Goal: Task Accomplishment & Management: Use online tool/utility

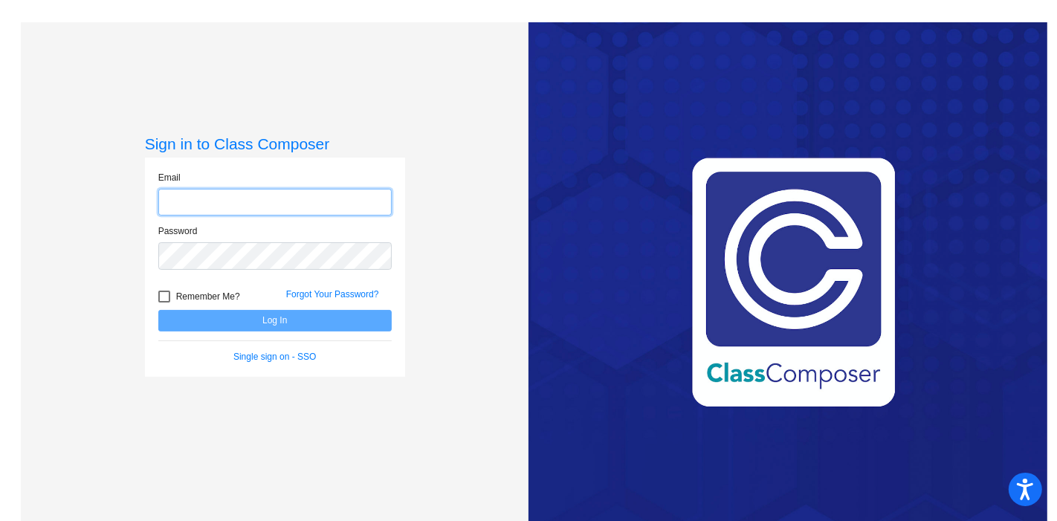
type input "[EMAIL_ADDRESS][DOMAIN_NAME]"
click at [317, 319] on button "Log In" at bounding box center [274, 321] width 233 height 22
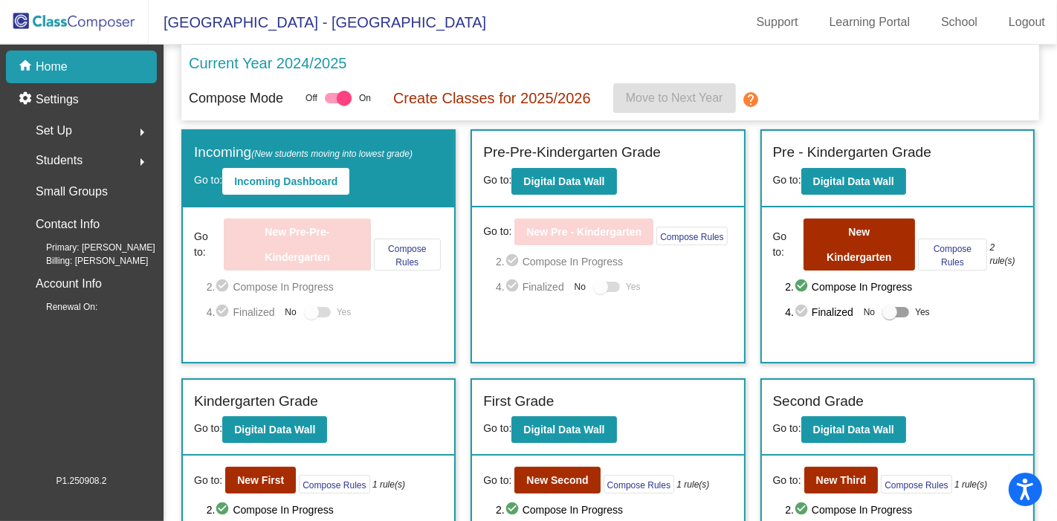
scroll to position [83, 0]
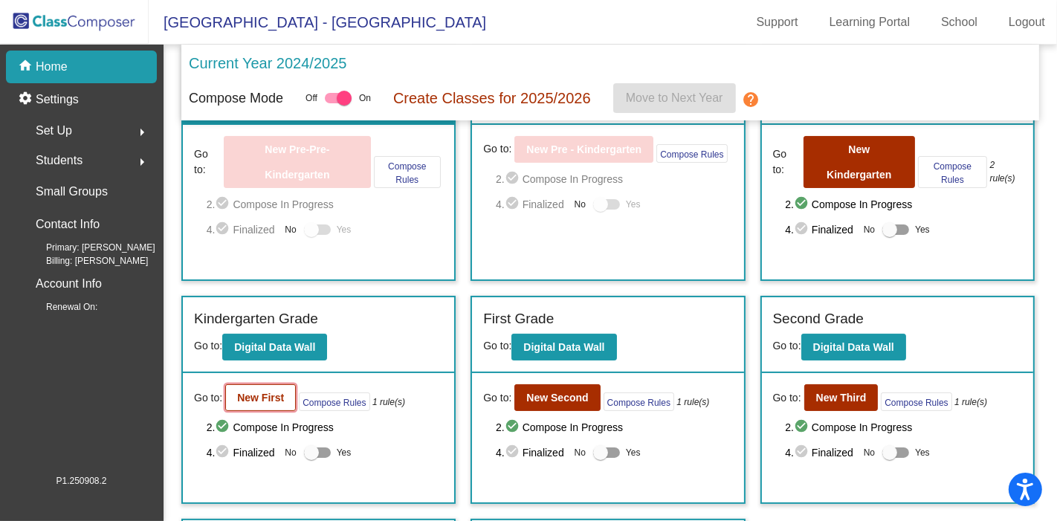
click at [267, 405] on button "New First" at bounding box center [260, 397] width 71 height 27
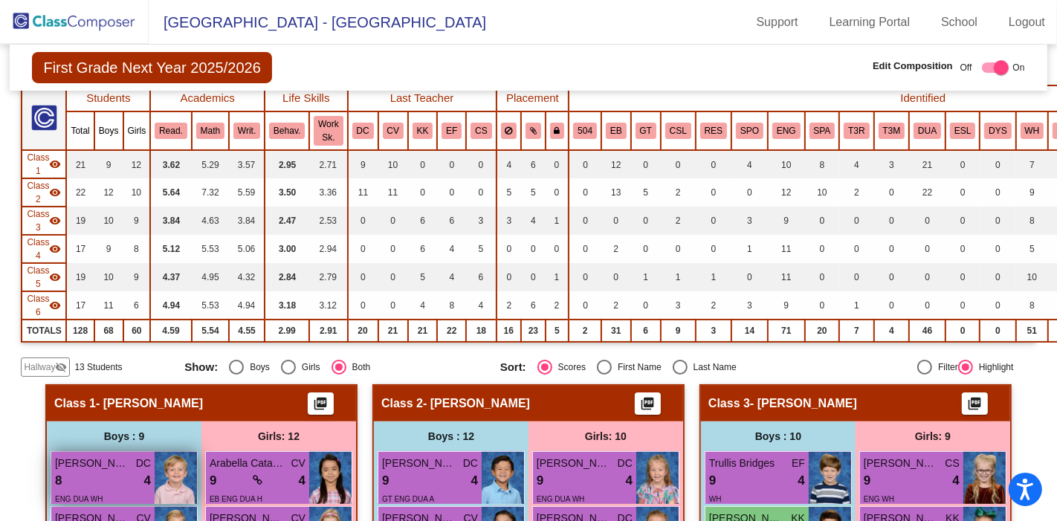
scroll to position [165, 0]
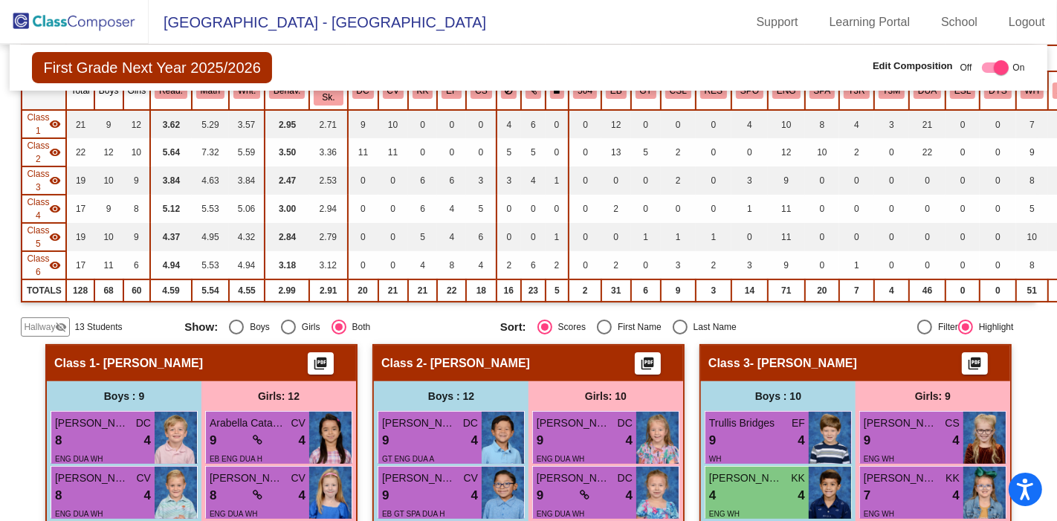
click at [45, 320] on span "Hallway" at bounding box center [39, 326] width 31 height 13
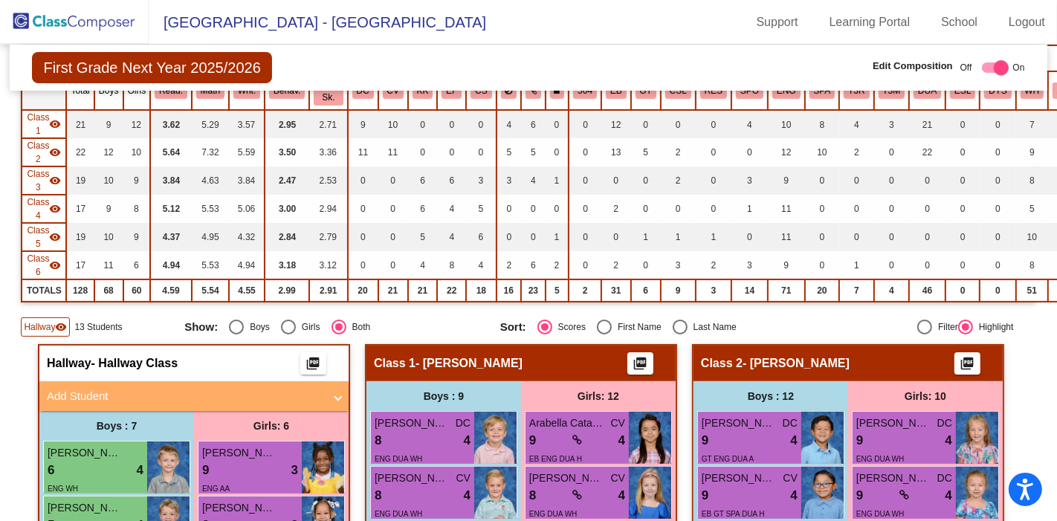
click at [46, 127] on span "Class 1" at bounding box center [38, 124] width 22 height 27
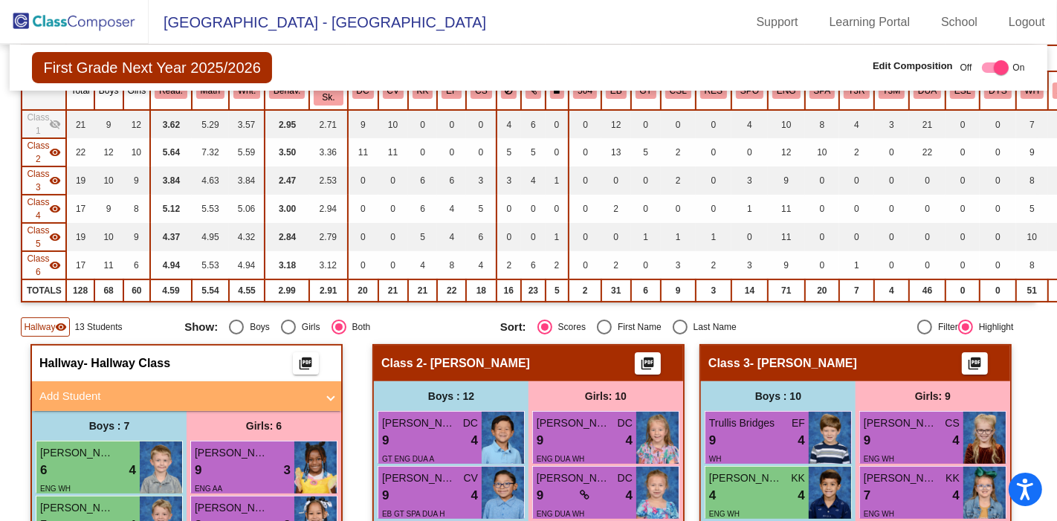
click at [38, 148] on span "Class 2" at bounding box center [38, 152] width 22 height 27
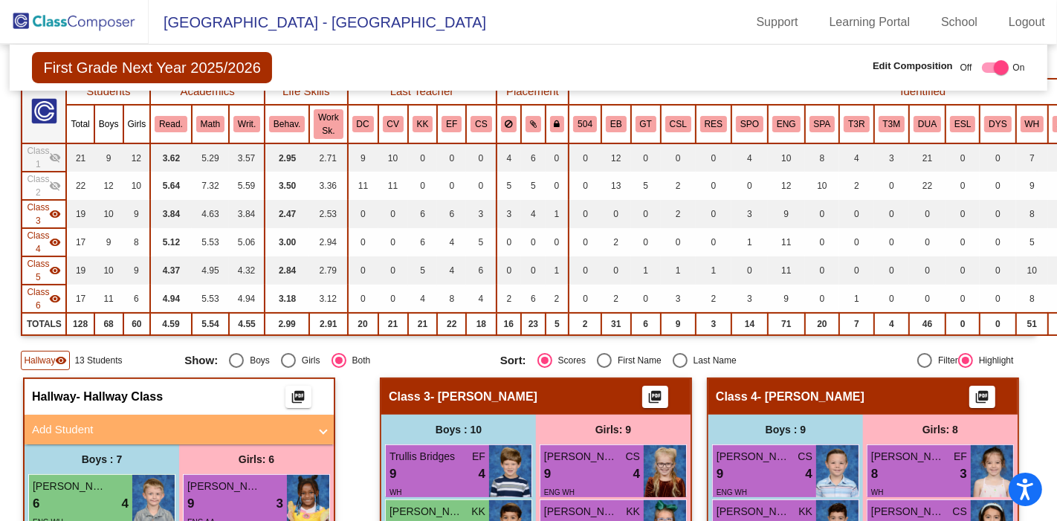
scroll to position [83, 0]
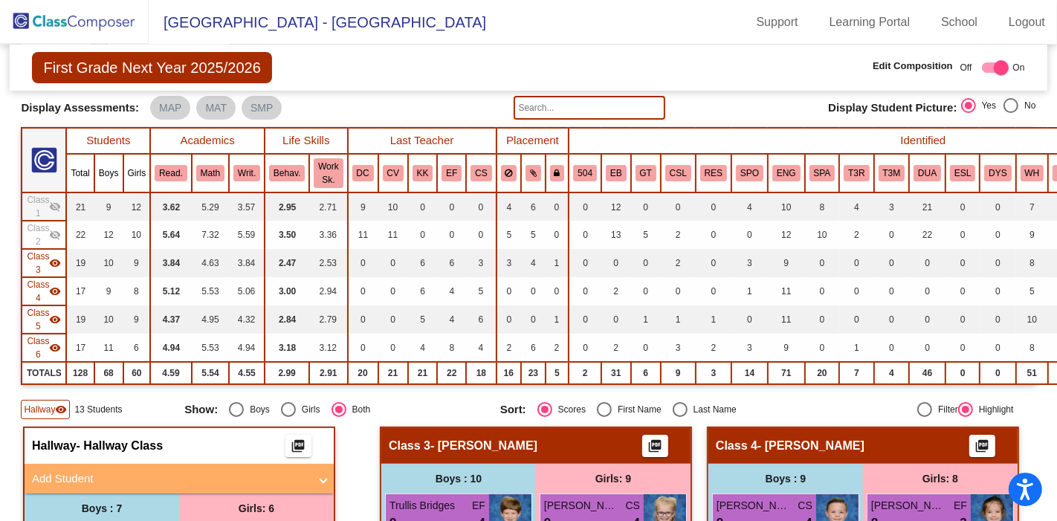
click at [682, 406] on div "Select an option" at bounding box center [680, 409] width 15 height 15
click at [680, 417] on input "Last Name" at bounding box center [680, 417] width 1 height 1
radio input "true"
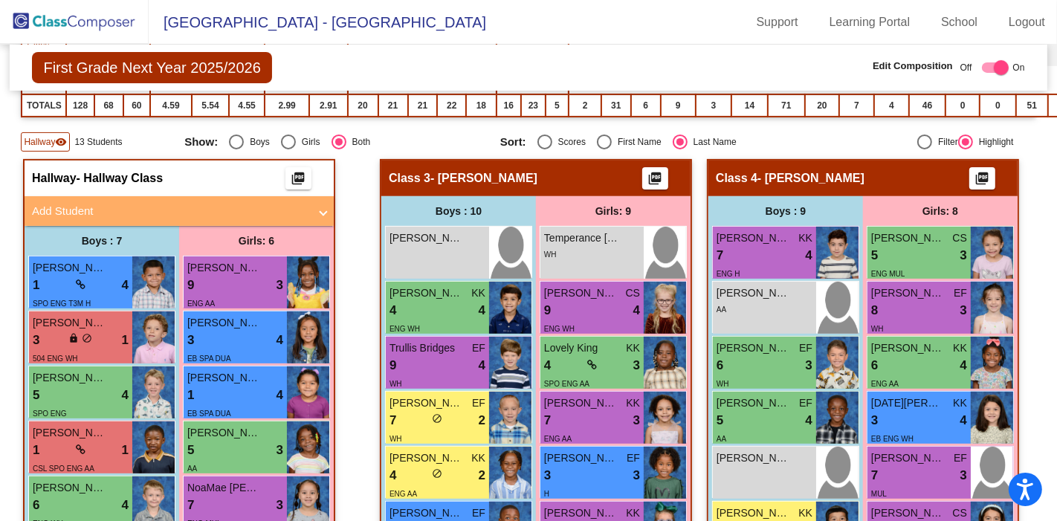
scroll to position [413, 0]
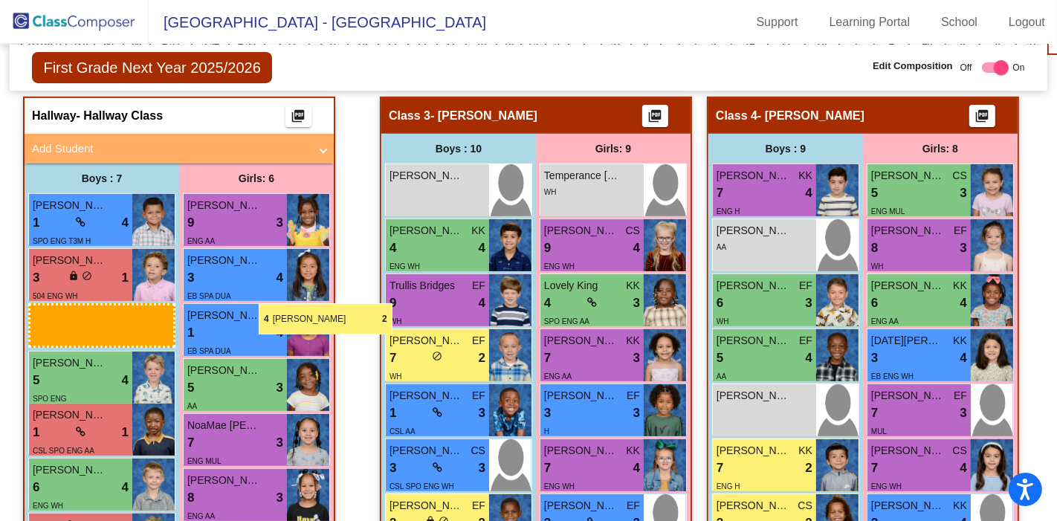
drag, startPoint x: 654, startPoint y: 410, endPoint x: 259, endPoint y: 303, distance: 408.9
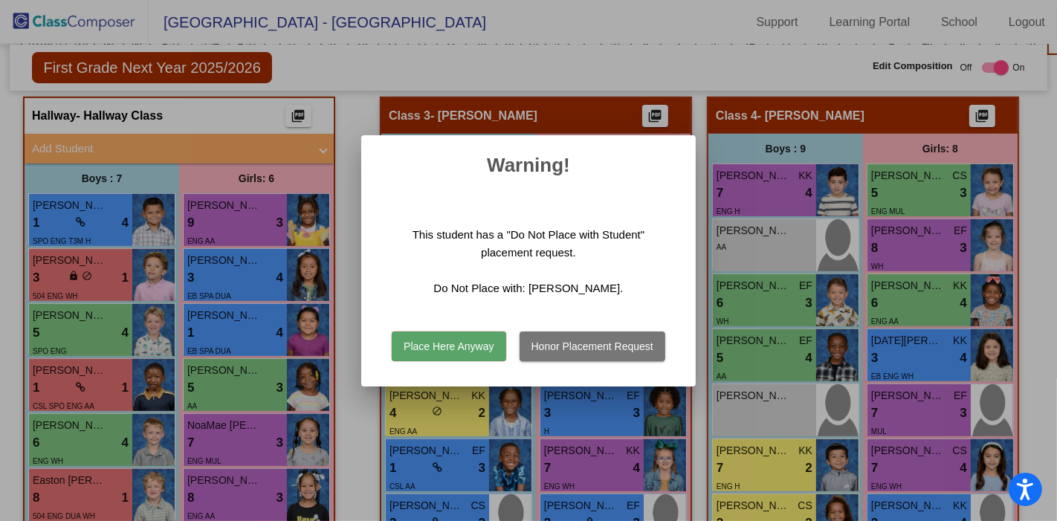
click at [448, 349] on button "Place Here Anyway" at bounding box center [449, 347] width 114 height 30
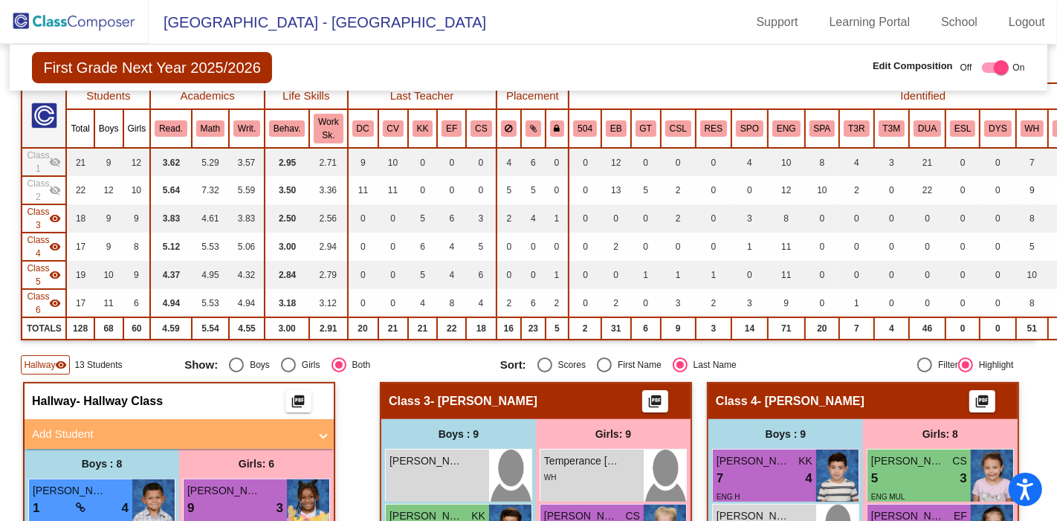
scroll to position [83, 0]
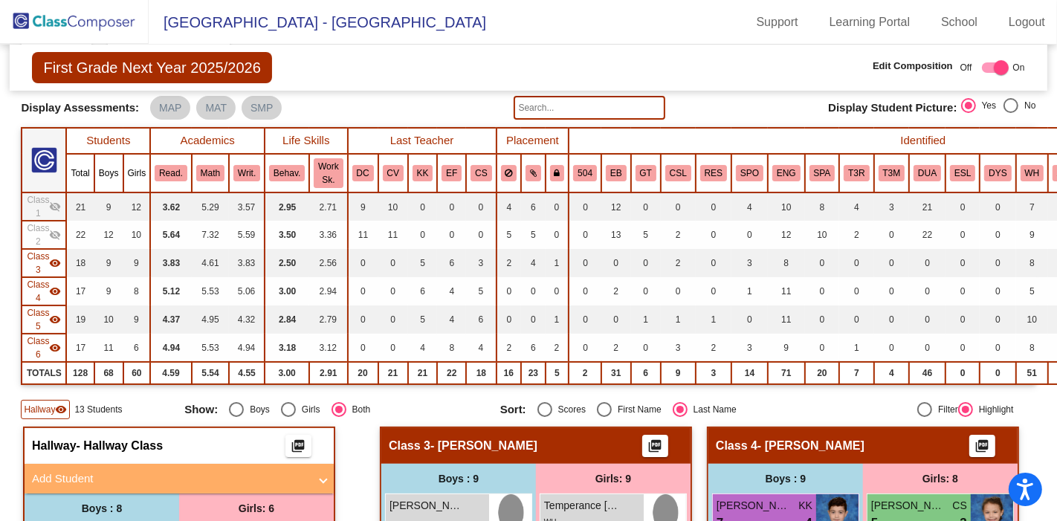
click at [45, 266] on span "Class 3" at bounding box center [38, 263] width 22 height 27
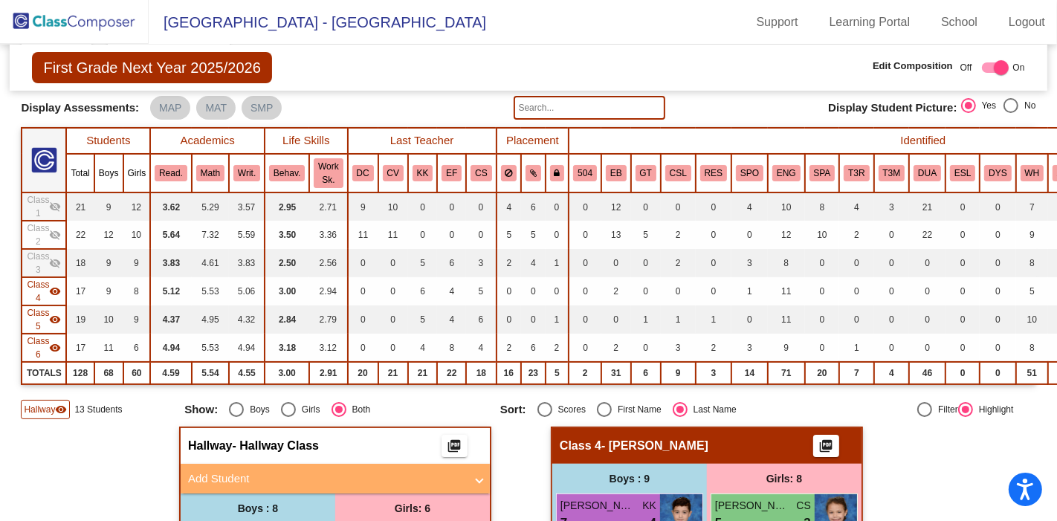
click at [48, 281] on span "Class 4" at bounding box center [38, 291] width 22 height 27
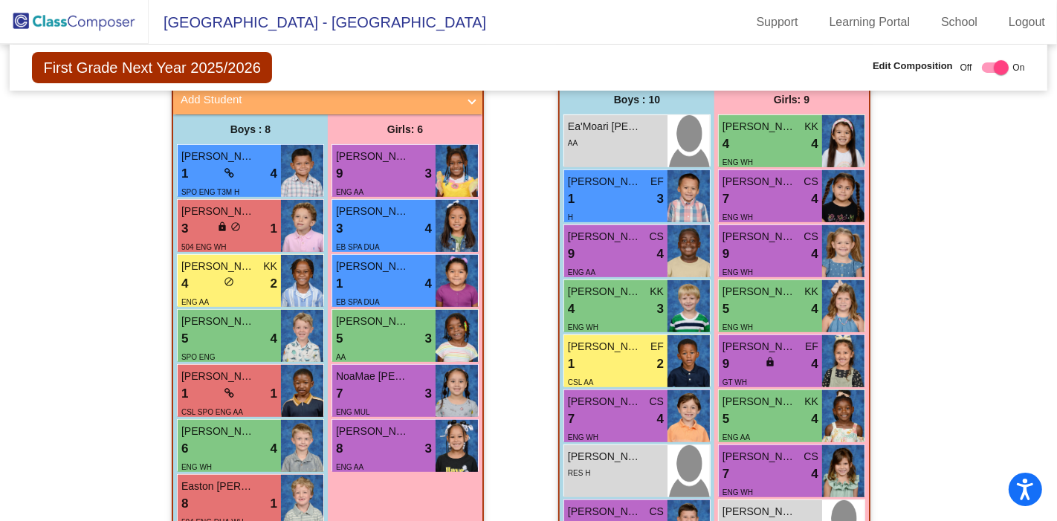
scroll to position [495, 0]
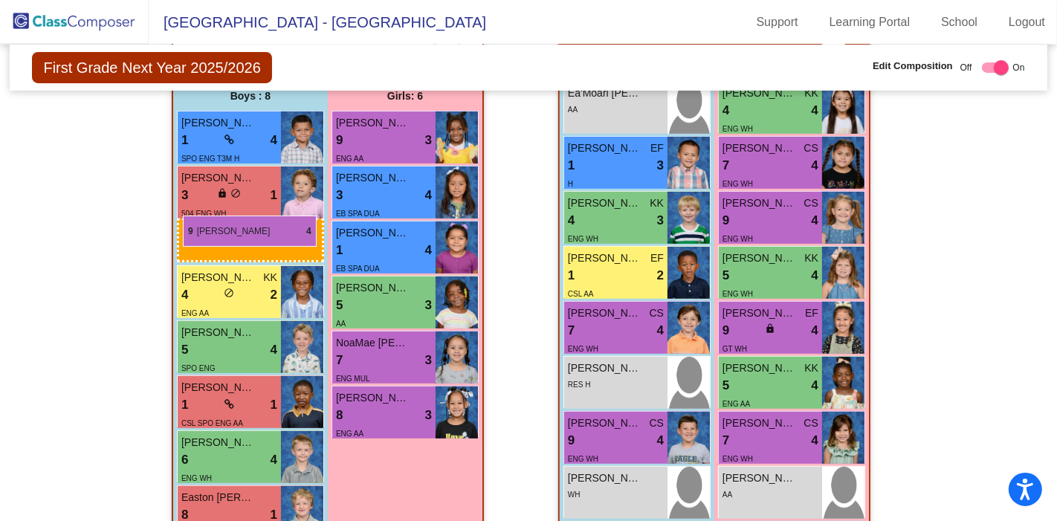
drag, startPoint x: 639, startPoint y: 216, endPoint x: 183, endPoint y: 216, distance: 455.8
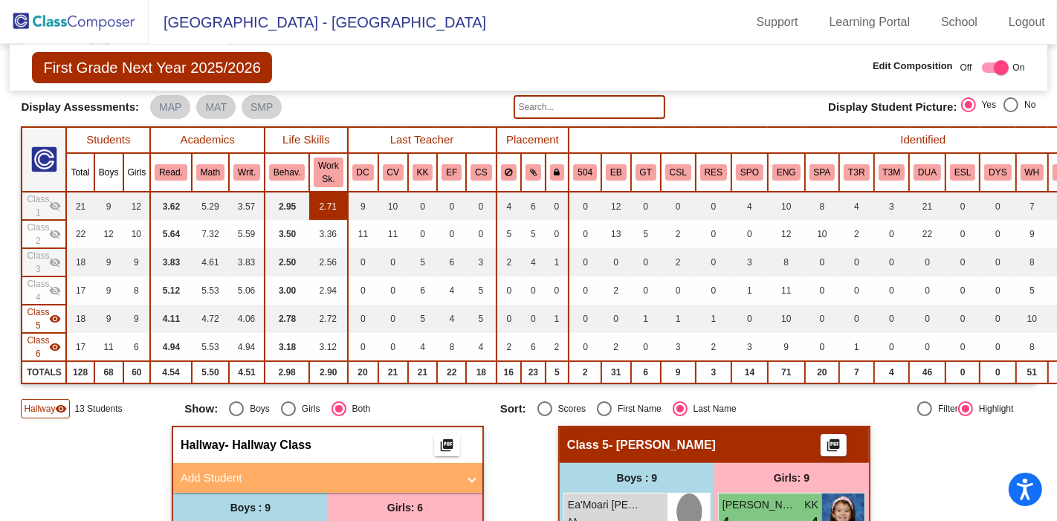
scroll to position [83, 0]
